Goal: Task Accomplishment & Management: Use online tool/utility

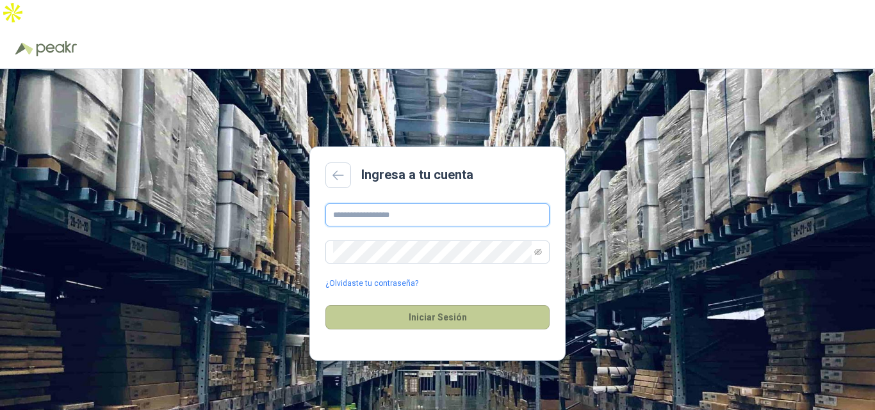
type input "**********"
click at [445, 305] on button "Iniciar Sesión" at bounding box center [437, 317] width 224 height 24
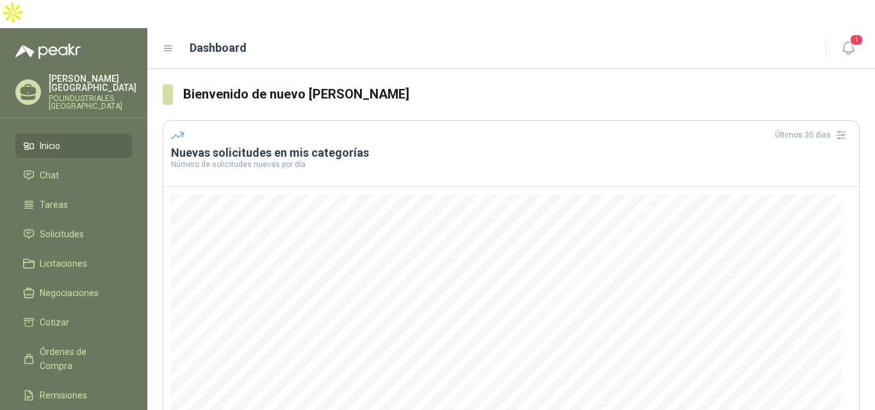
click at [51, 139] on span "Inicio" at bounding box center [50, 146] width 20 height 14
click at [68, 227] on span "Solicitudes" at bounding box center [62, 234] width 44 height 14
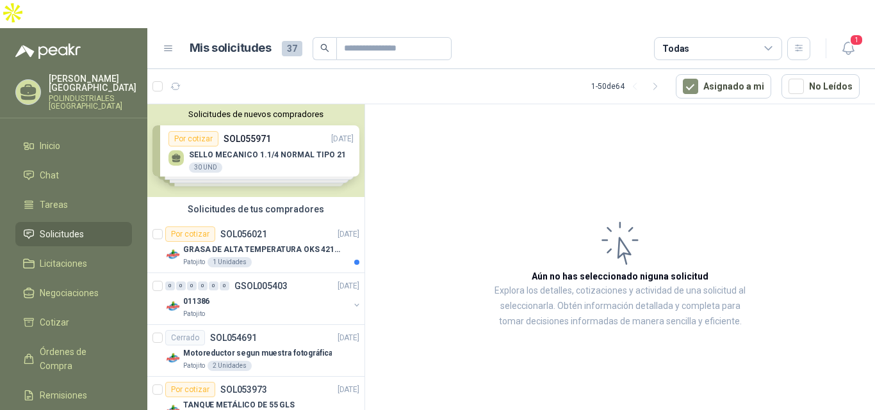
click at [293, 110] on div "Solicitudes de nuevos compradores Por cotizar SOL055971 [DATE] SELLO MECANICO 1…" at bounding box center [255, 150] width 217 height 93
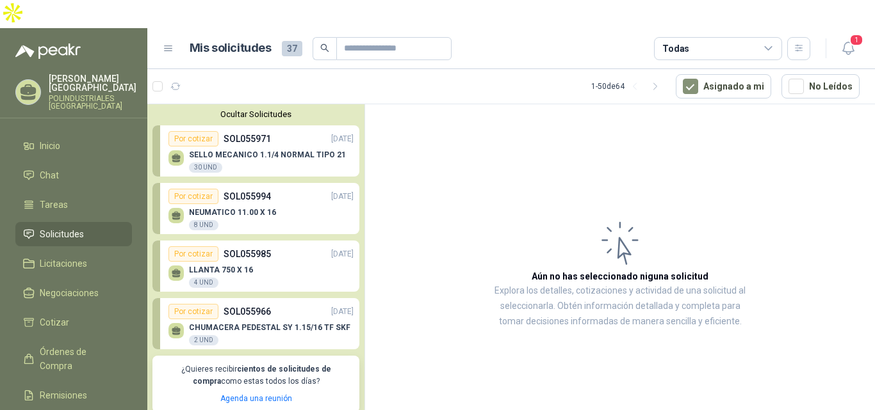
click at [281, 131] on div "Por cotizar SOL055971 [DATE]" at bounding box center [260, 138] width 185 height 15
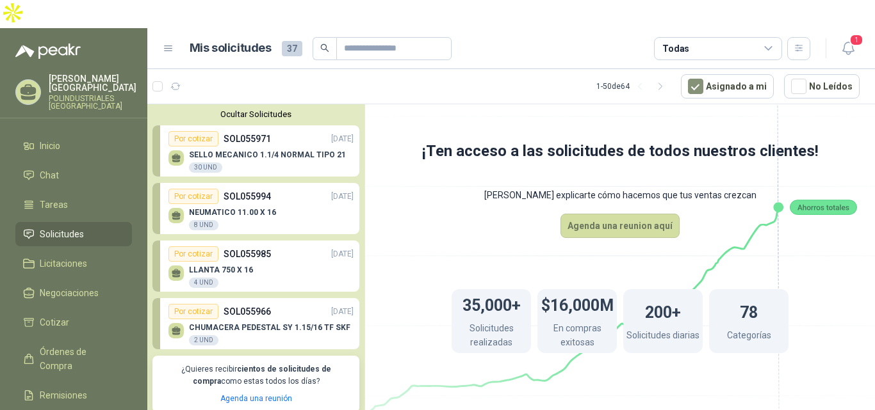
click at [284, 150] on div "SELLO MECANICO 1.1/4 NORMAL TIPO 21 30 UND" at bounding box center [267, 161] width 157 height 23
click at [619, 214] on button "Agenda una reunion aquí" at bounding box center [619, 226] width 119 height 24
click at [253, 323] on div "CHUMACERA PEDESTAL SY 1.15/16 TF SKF 2 UND" at bounding box center [269, 334] width 161 height 23
click at [279, 262] on div "LLANTA 750 X 16 4 UND" at bounding box center [260, 275] width 185 height 27
